Goal: Find specific page/section

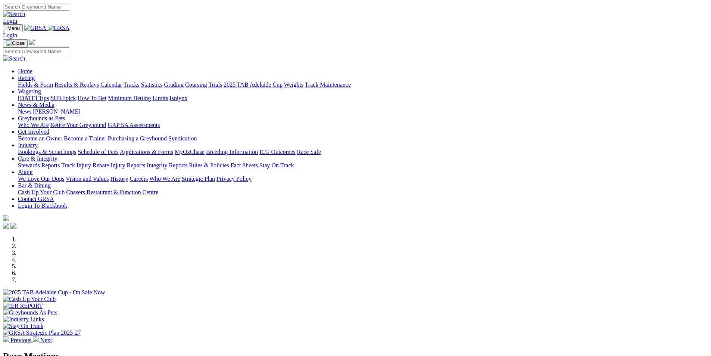
click at [35, 75] on link "Racing" at bounding box center [26, 78] width 17 height 6
click at [122, 81] on link "Calendar" at bounding box center [111, 84] width 22 height 6
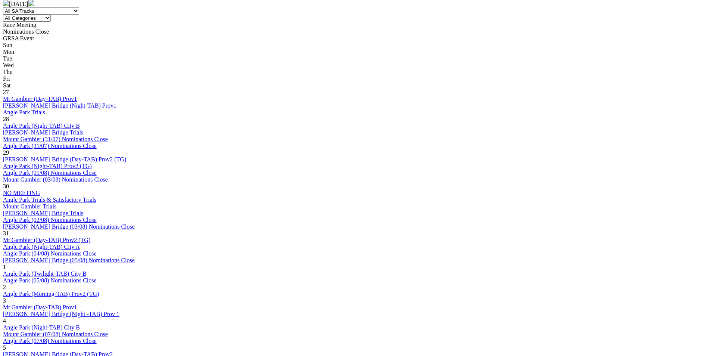
scroll to position [336, 0]
